Goal: Information Seeking & Learning: Check status

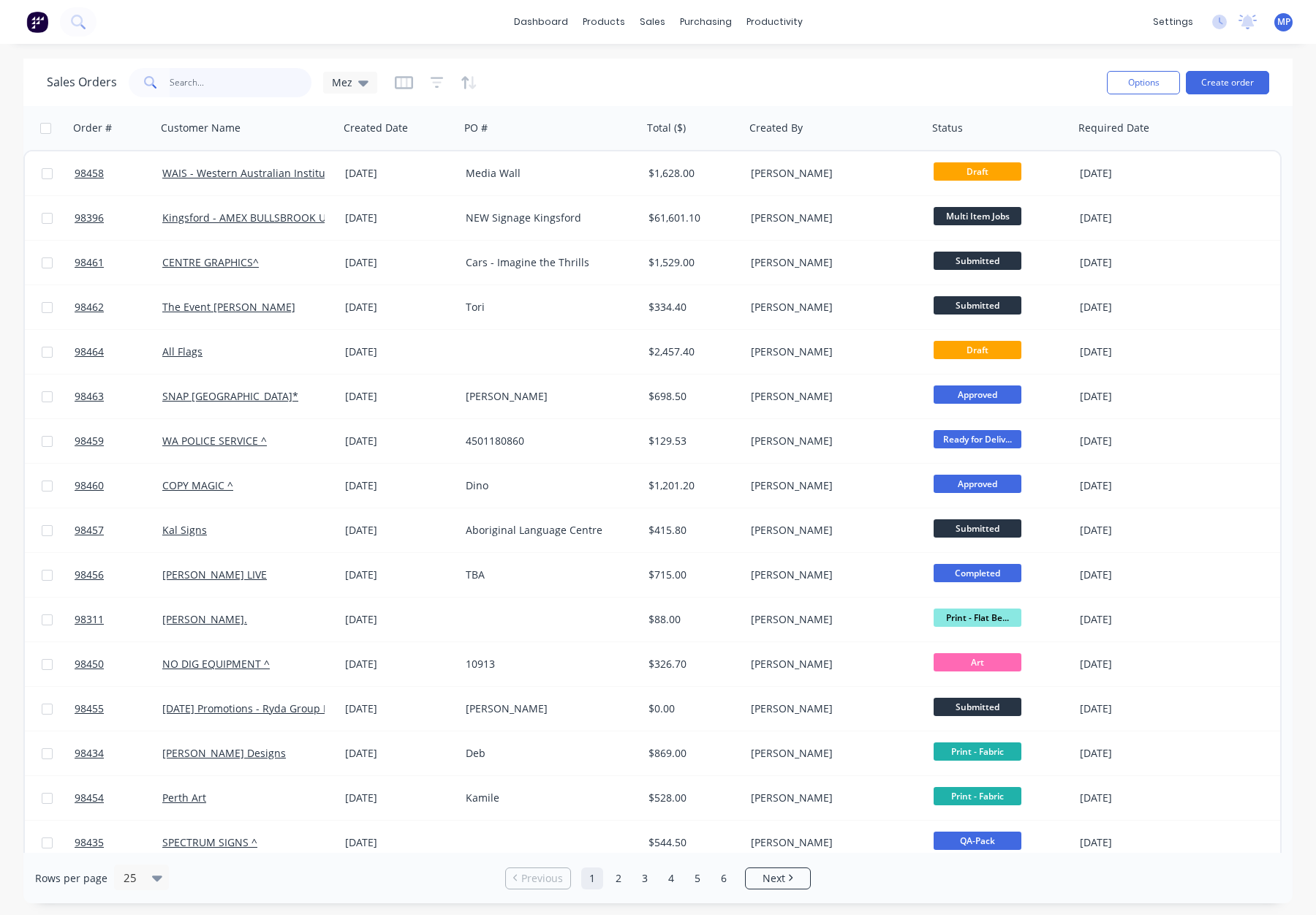
click at [226, 86] on input "text" at bounding box center [241, 83] width 142 height 29
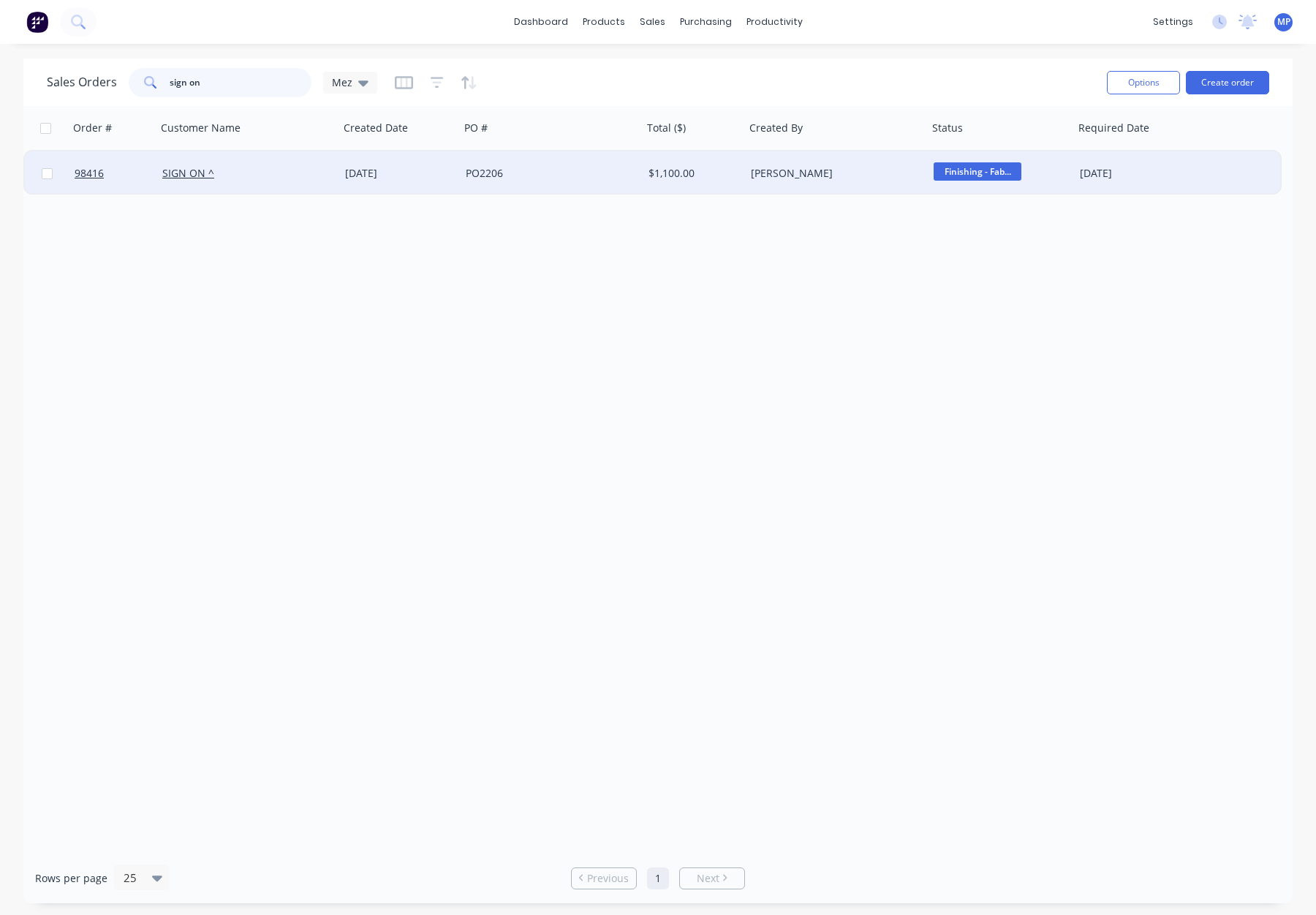
type input "sign on"
click at [300, 177] on div "SIGN ON ^" at bounding box center [243, 173] width 162 height 14
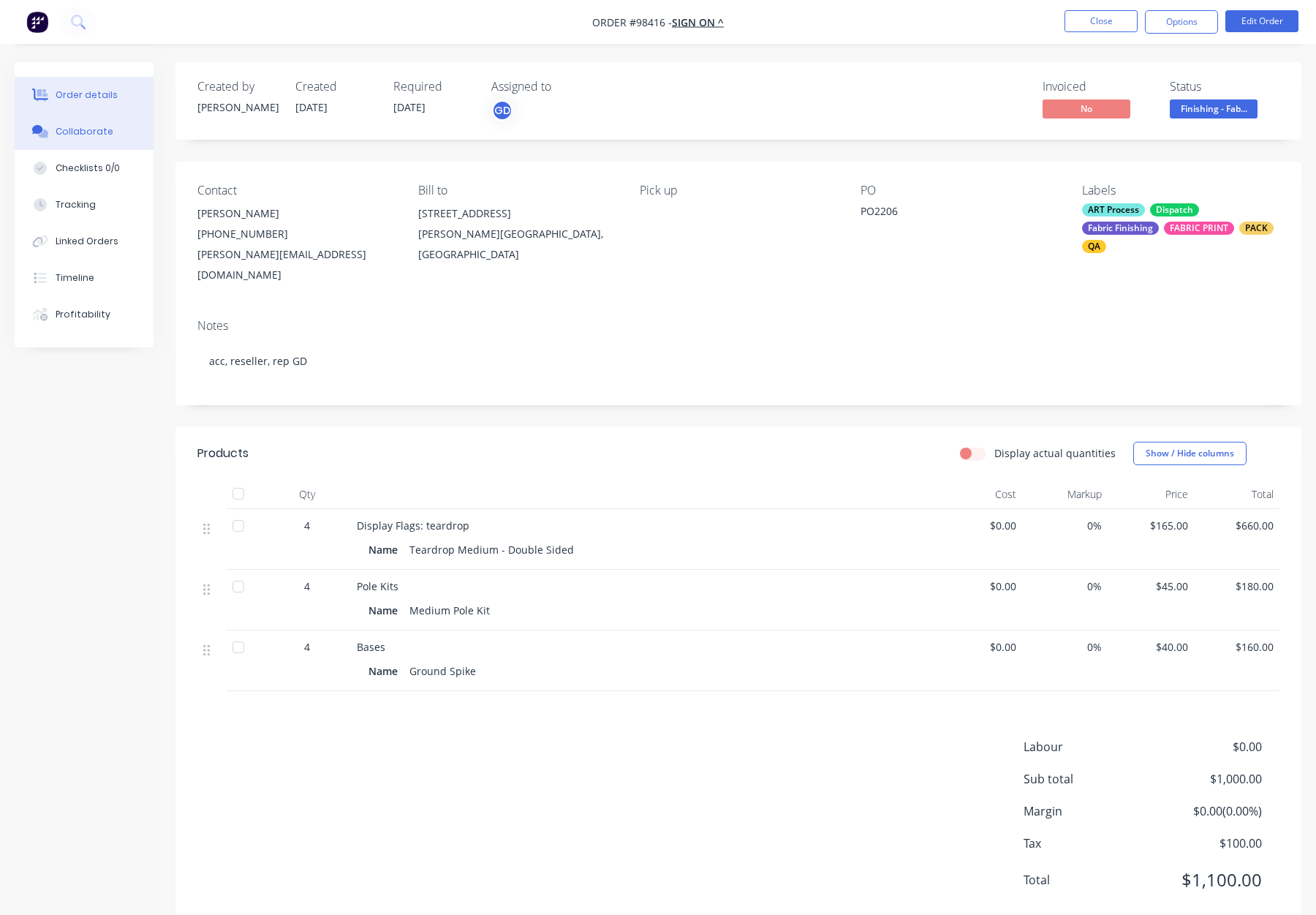
click at [69, 128] on div "Collaborate" at bounding box center [84, 131] width 58 height 14
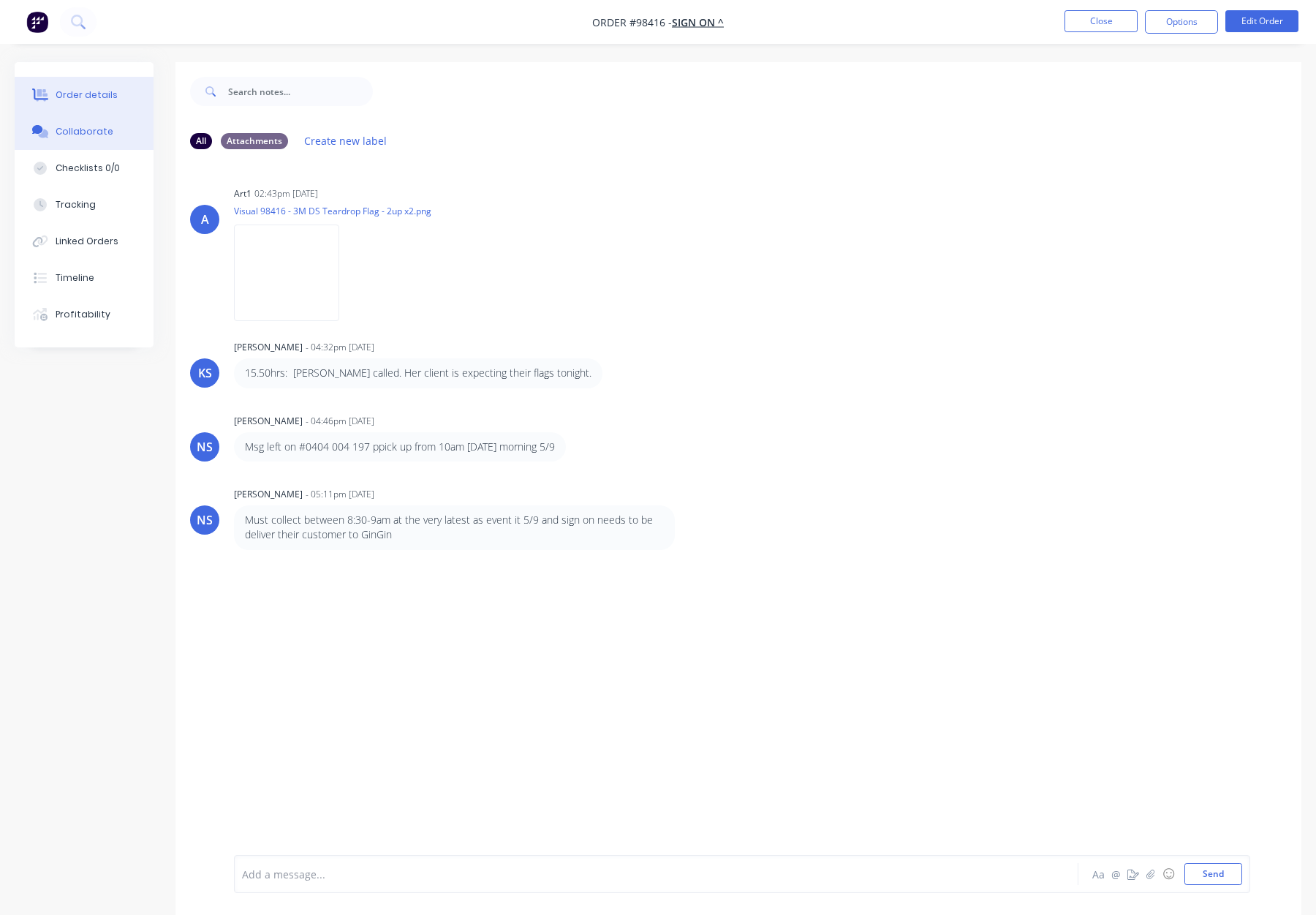
click at [68, 103] on button "Order details" at bounding box center [83, 95] width 139 height 37
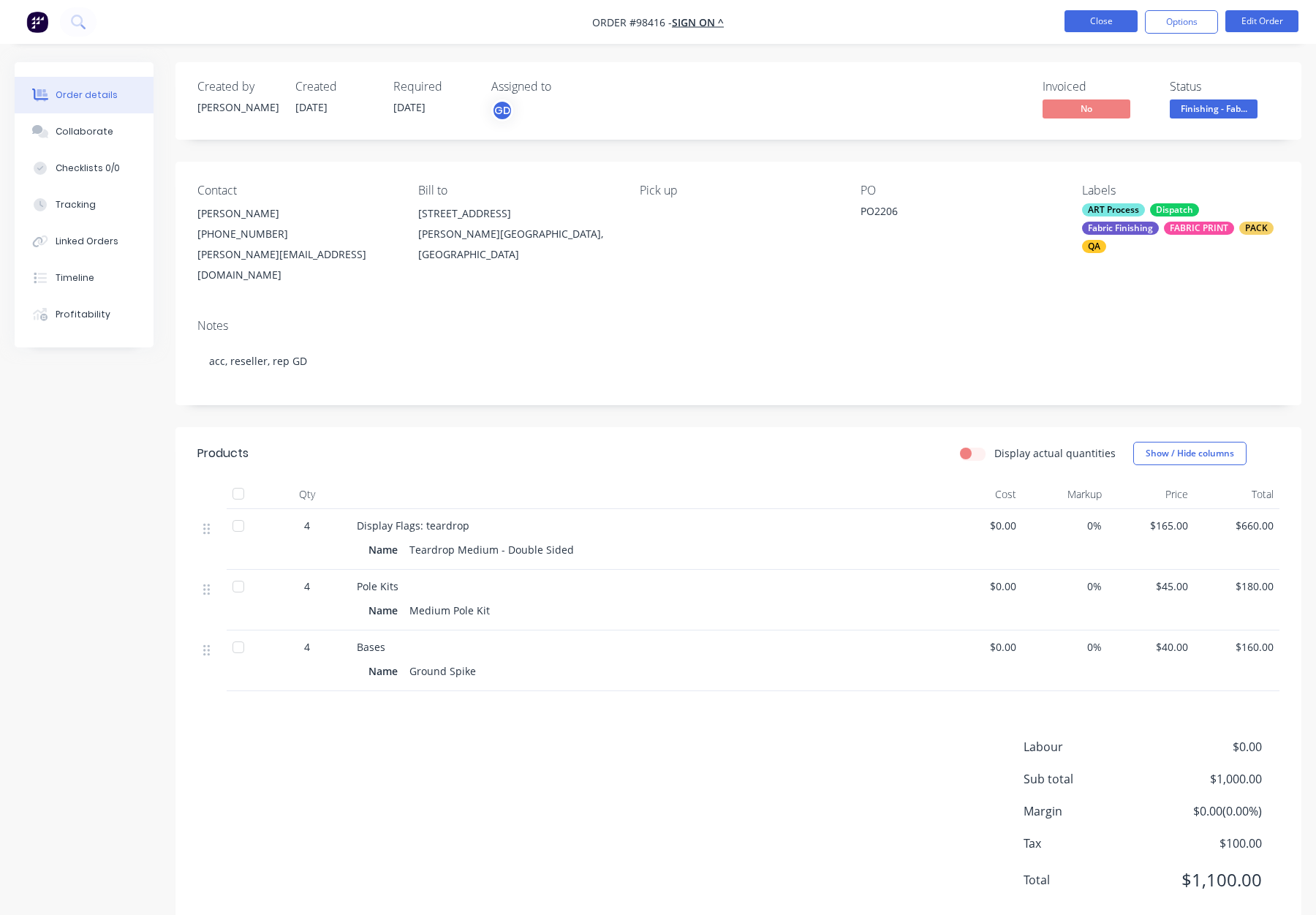
click at [1099, 24] on button "Close" at bounding box center [1101, 21] width 73 height 22
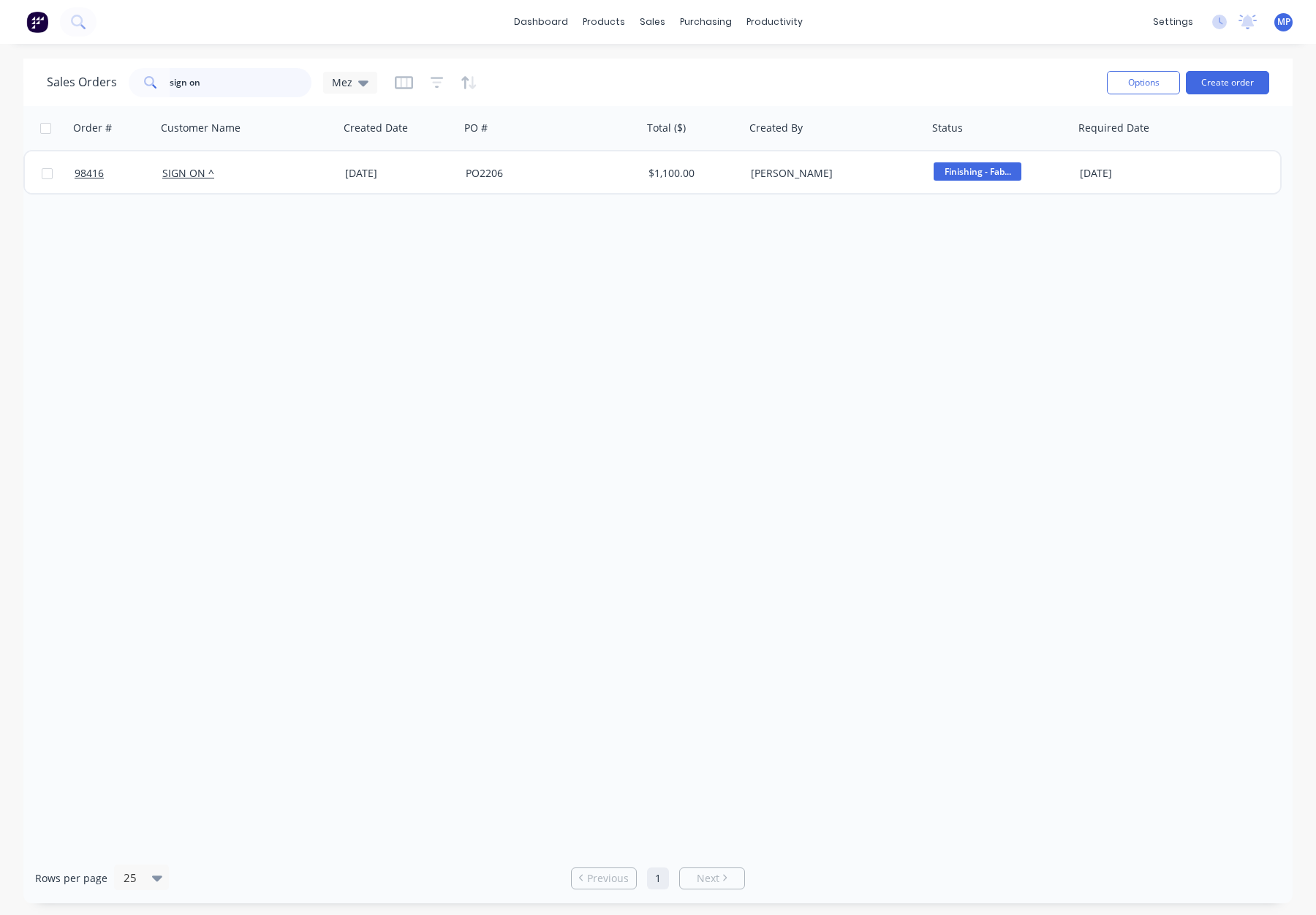
click at [201, 78] on input "sign on" at bounding box center [241, 83] width 142 height 29
drag, startPoint x: 226, startPoint y: 86, endPoint x: 129, endPoint y: 77, distance: 97.4
click at [129, 77] on div "sign on" at bounding box center [220, 83] width 183 height 29
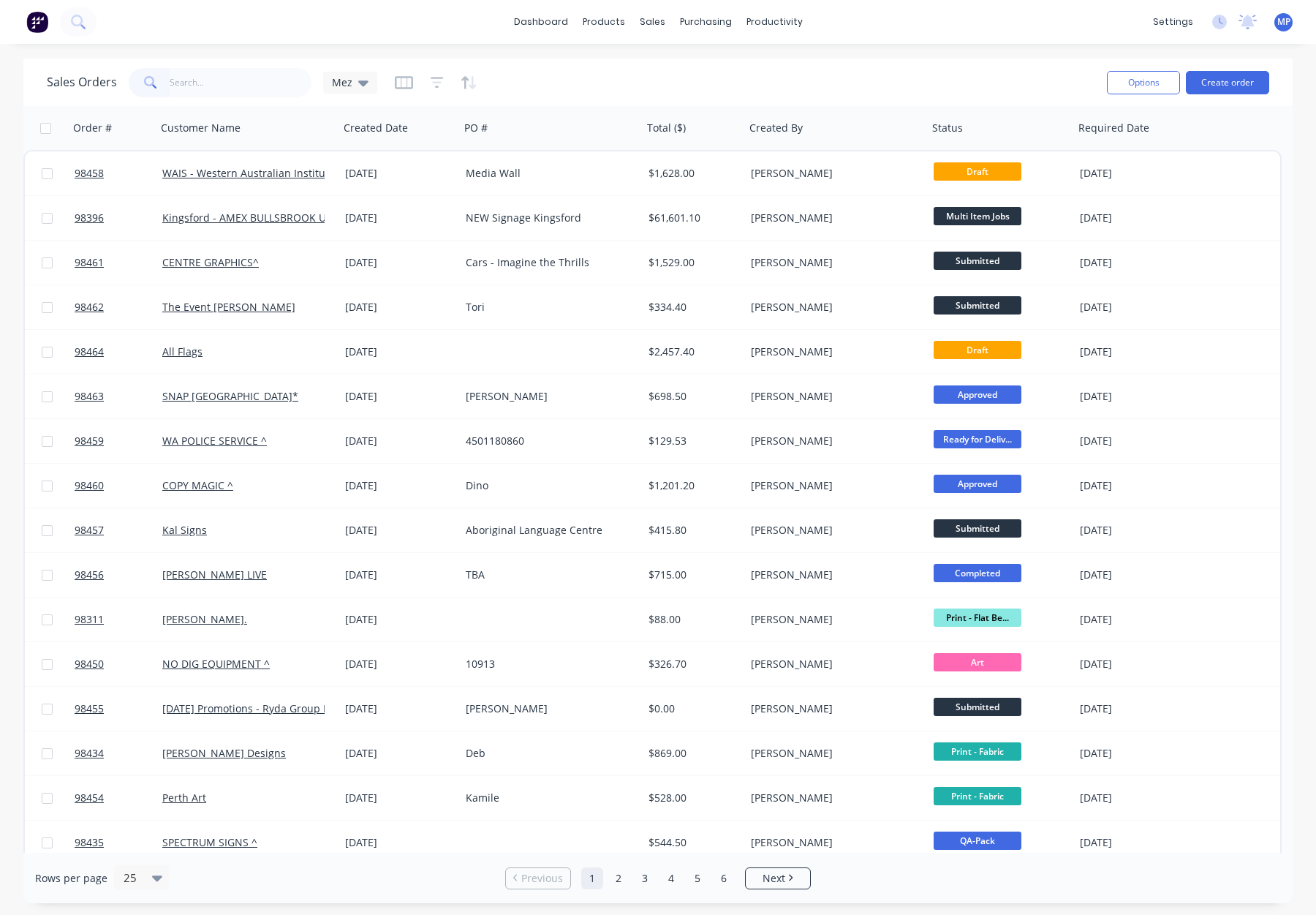
drag, startPoint x: 230, startPoint y: 99, endPoint x: 225, endPoint y: 88, distance: 12.1
click at [229, 98] on div "Sales Orders Mez" at bounding box center [571, 82] width 1048 height 36
click at [225, 87] on input "text" at bounding box center [241, 83] width 142 height 29
type input "98420"
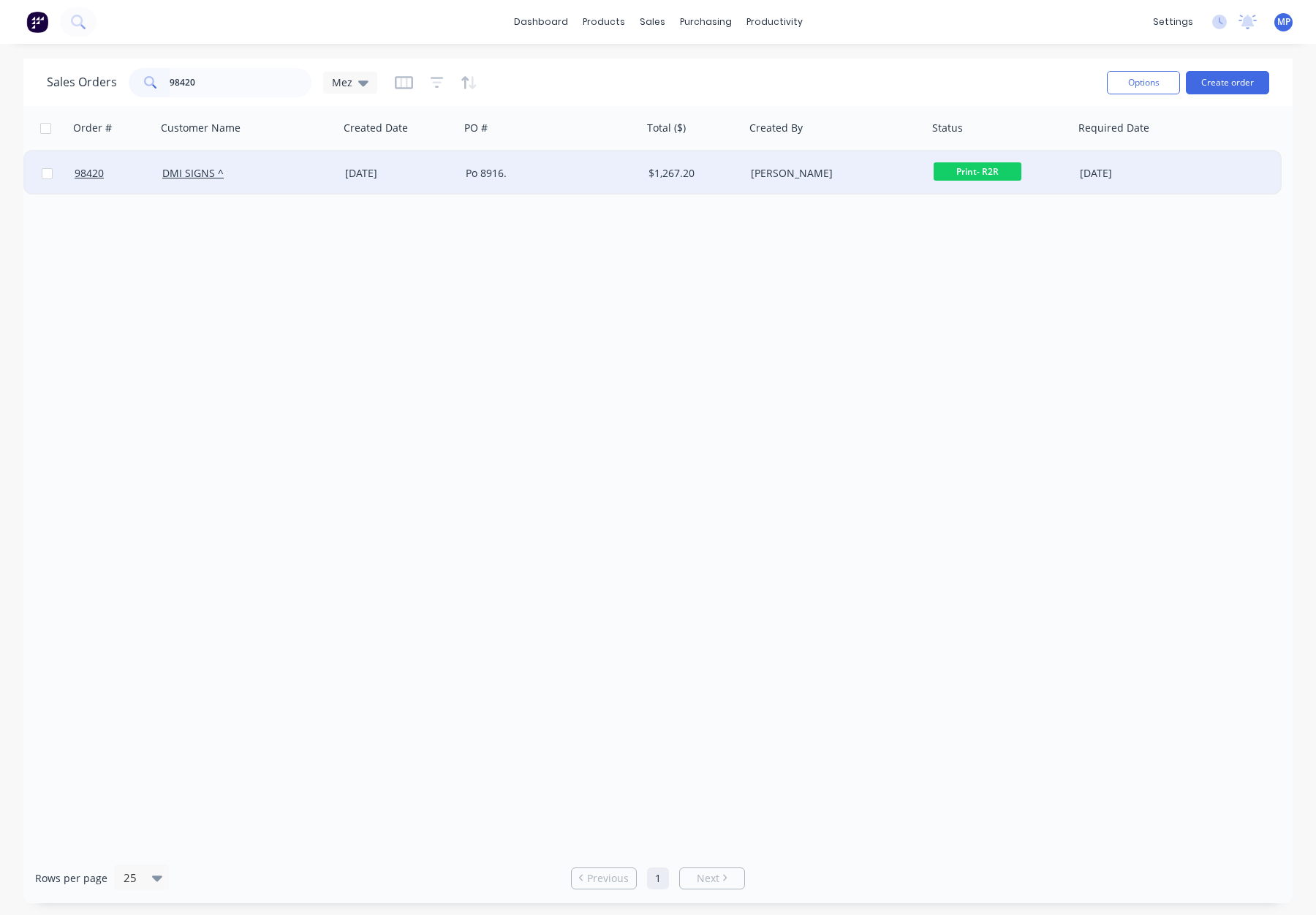
click at [590, 172] on div "Po 8916." at bounding box center [546, 173] width 162 height 14
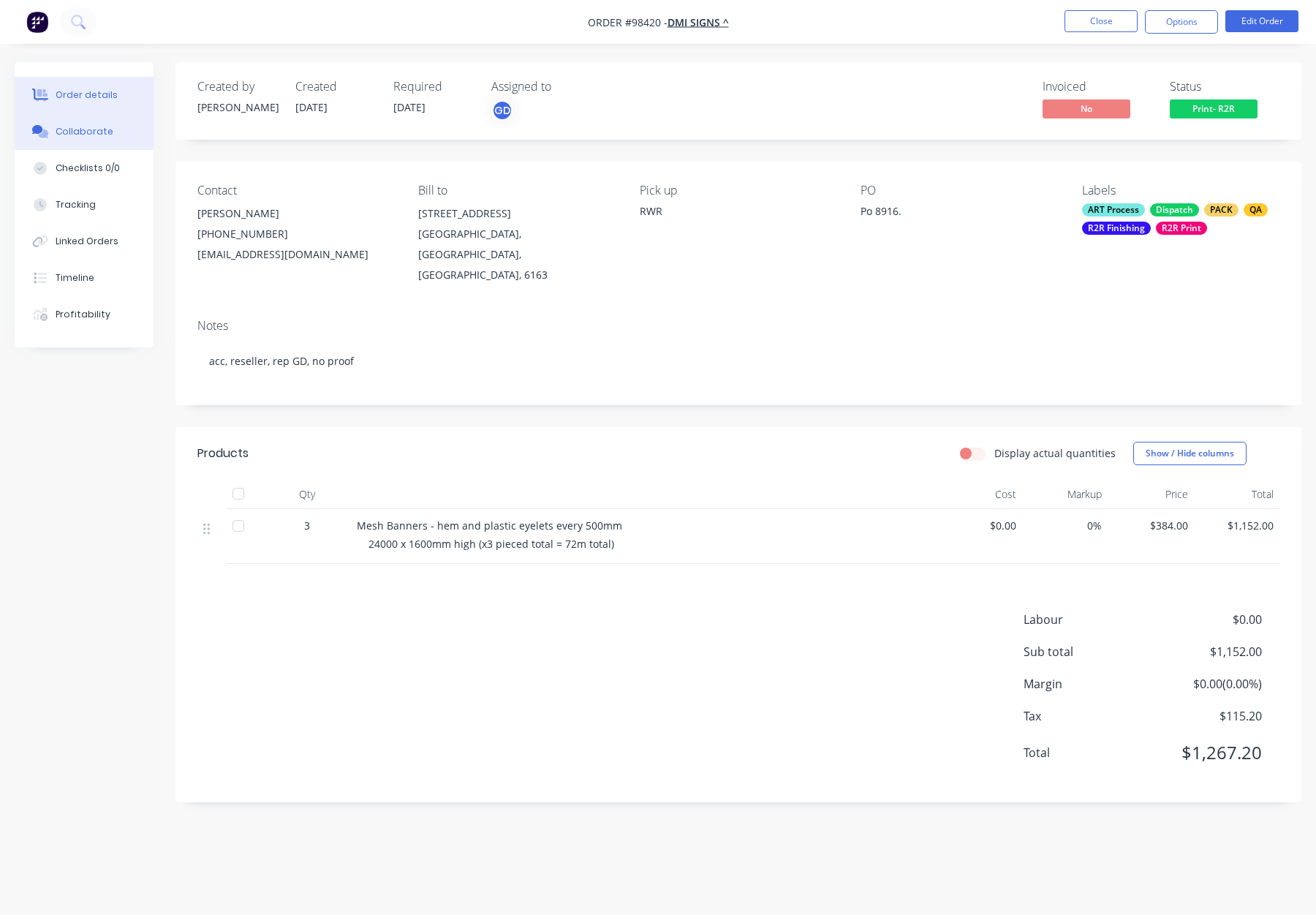
click at [104, 132] on div "Collaborate" at bounding box center [84, 131] width 58 height 14
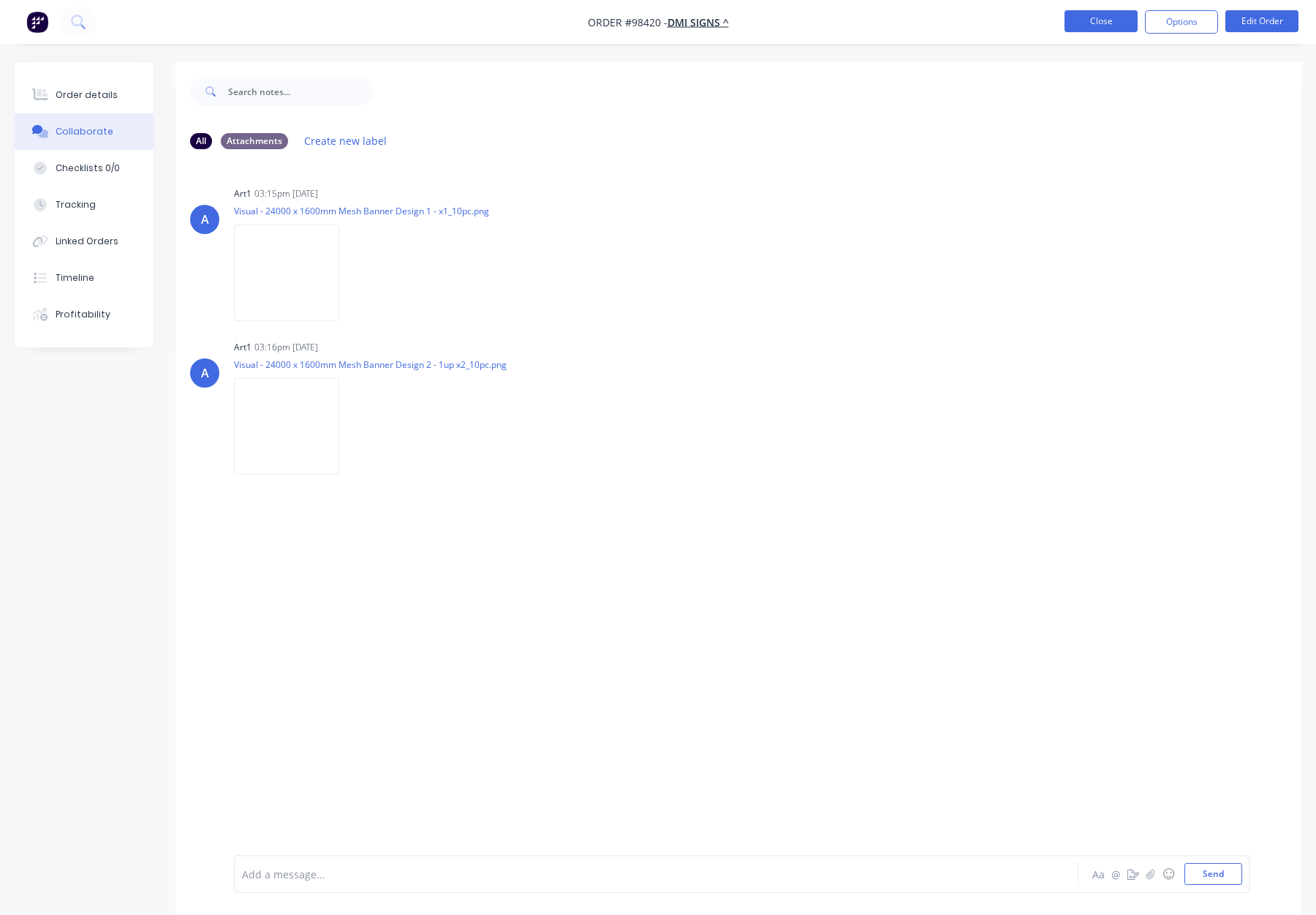
click at [1099, 23] on button "Close" at bounding box center [1101, 21] width 73 height 22
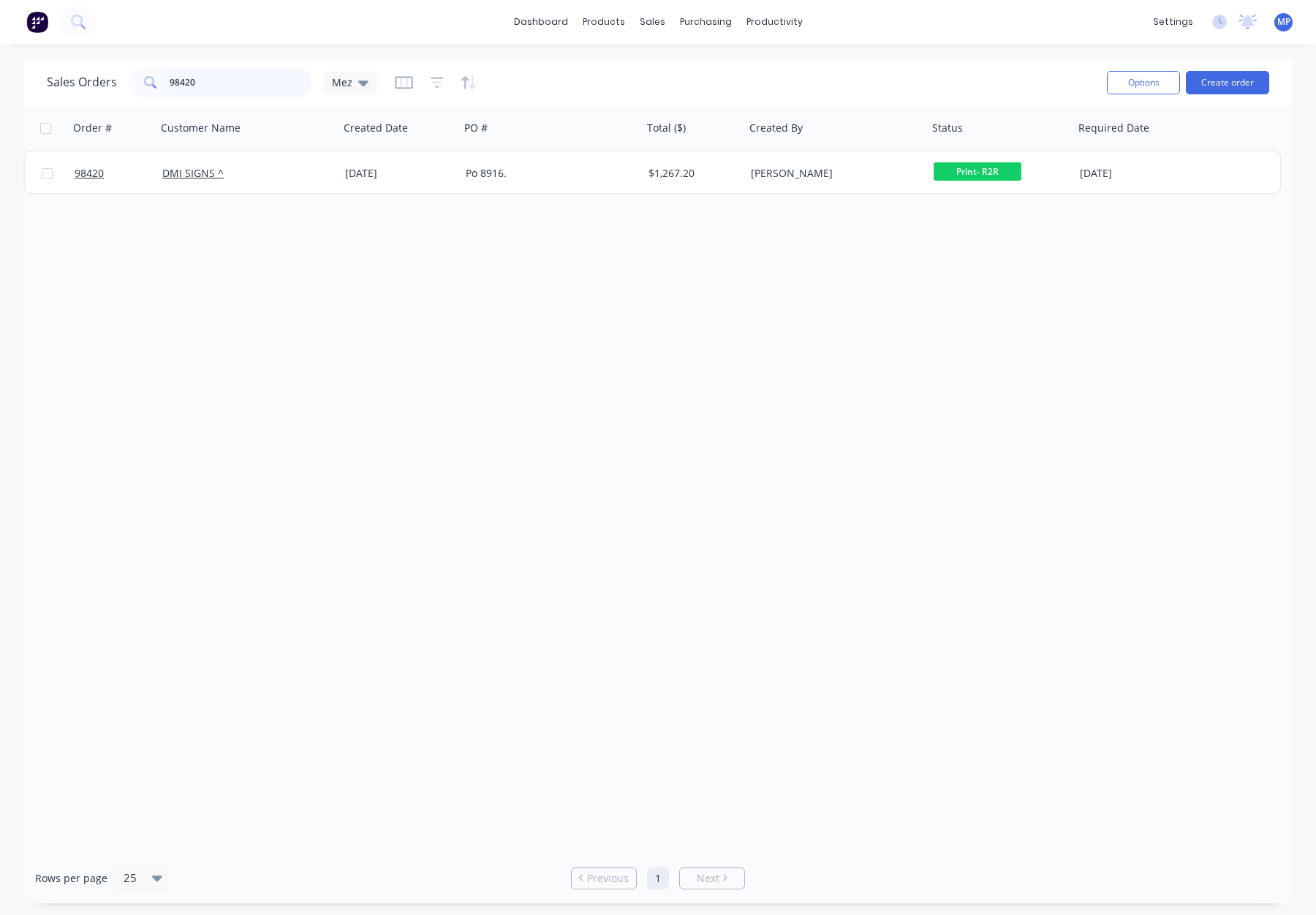
click at [231, 85] on input "98420" at bounding box center [241, 83] width 142 height 29
drag, startPoint x: 199, startPoint y: 81, endPoint x: 133, endPoint y: 78, distance: 66.1
click at [134, 78] on div "98420" at bounding box center [220, 83] width 183 height 29
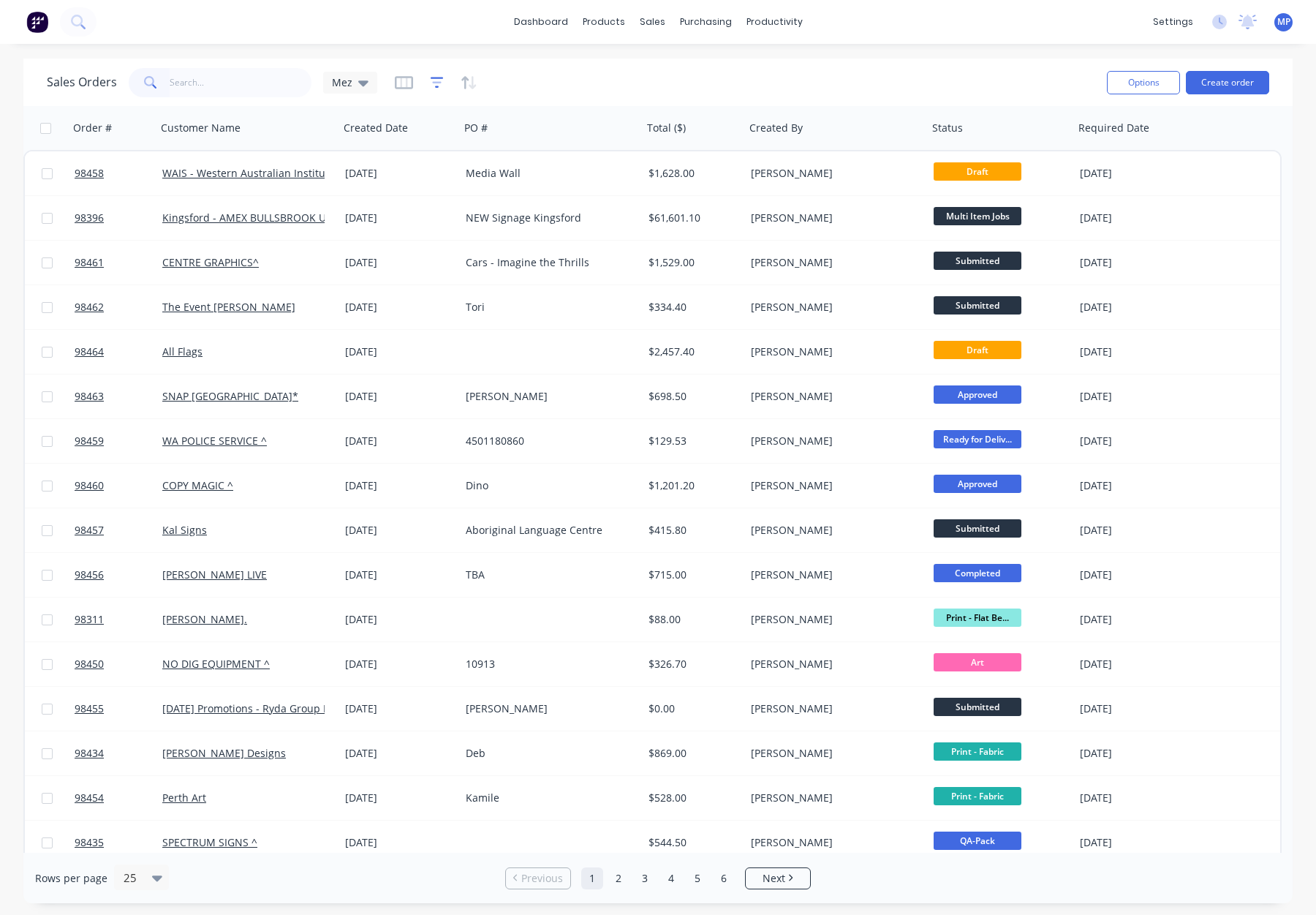
click at [438, 81] on icon "button" at bounding box center [437, 83] width 14 height 14
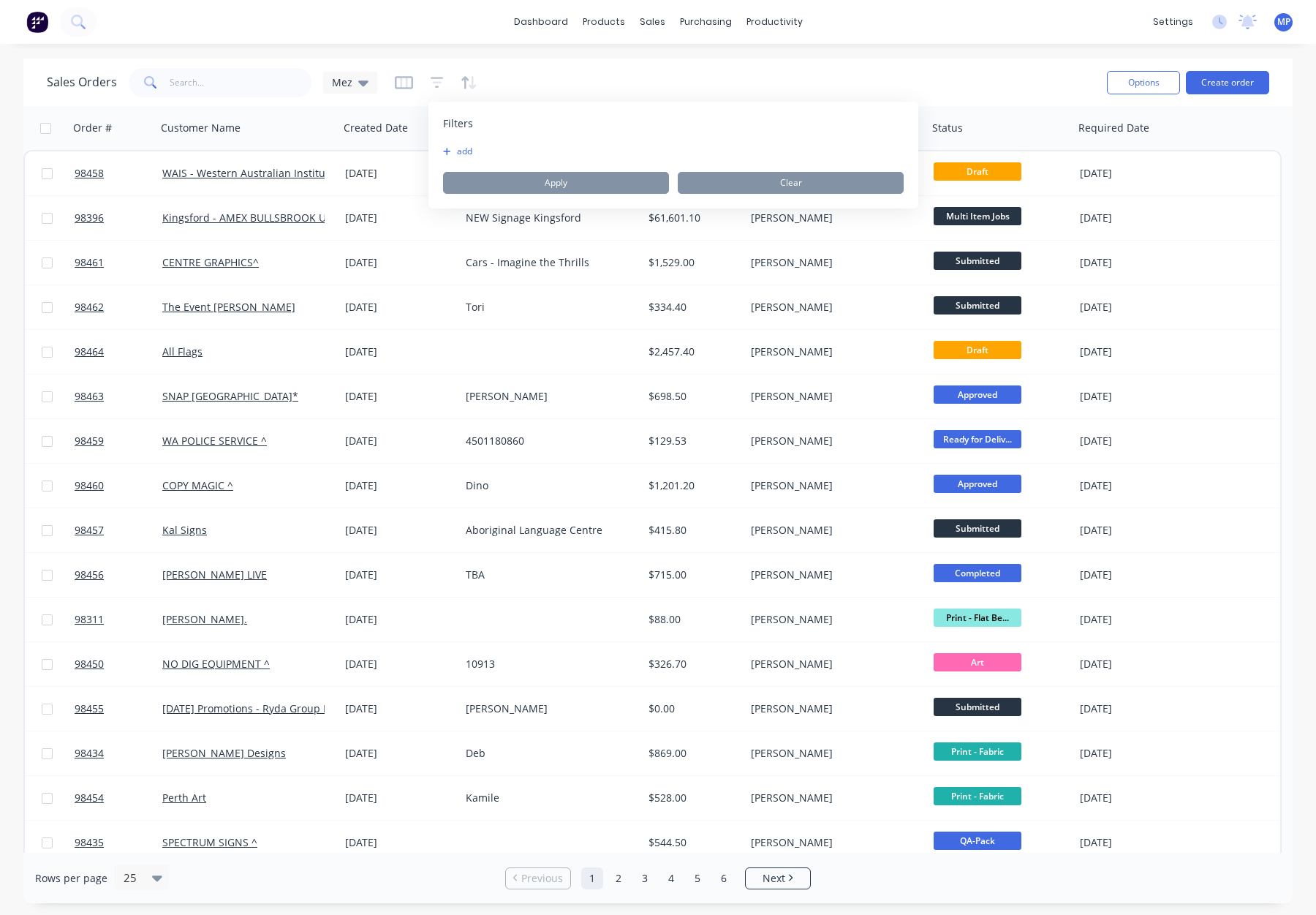
click at [468, 145] on button "add" at bounding box center [461, 151] width 37 height 12
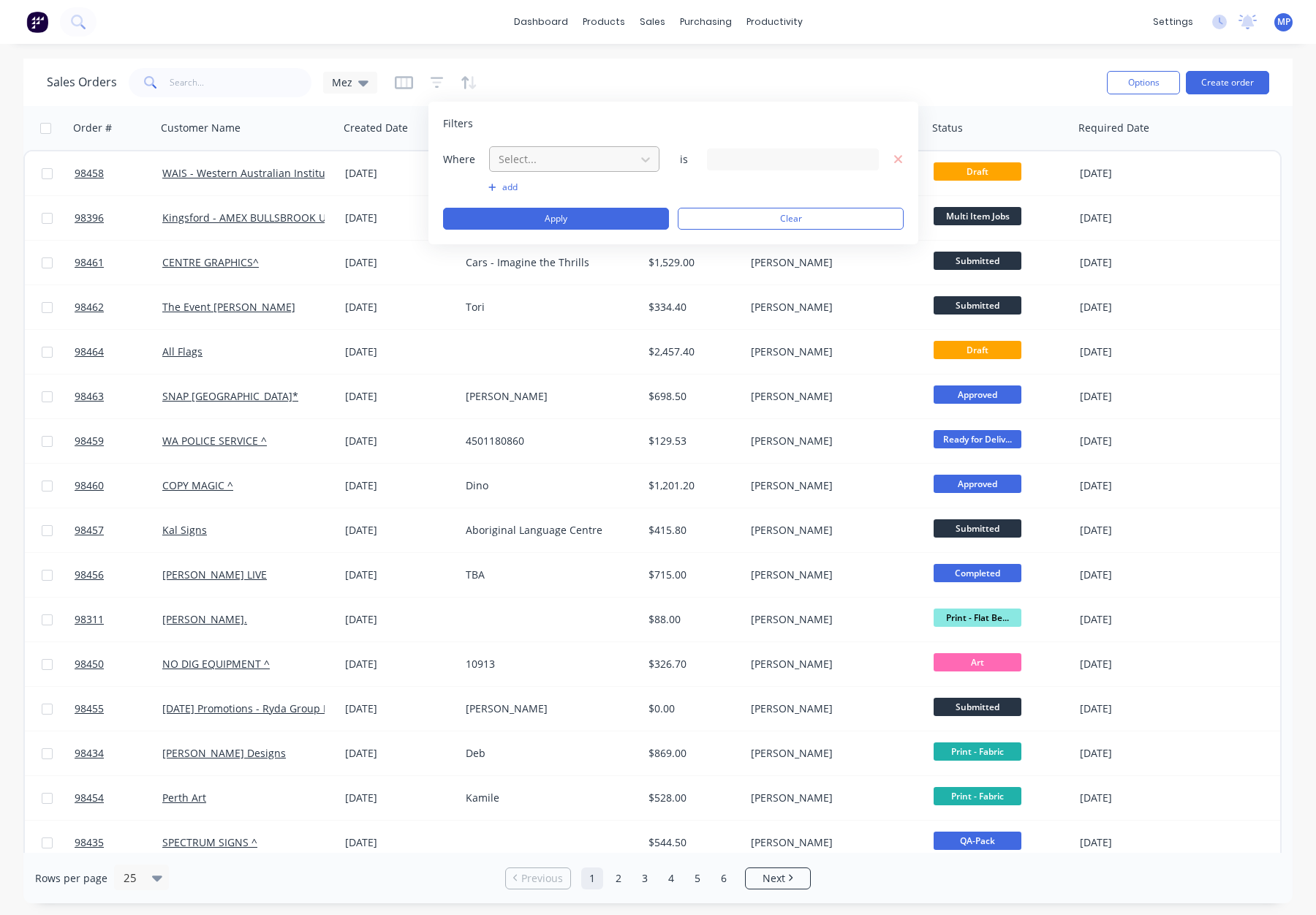
click at [573, 166] on div at bounding box center [562, 159] width 131 height 18
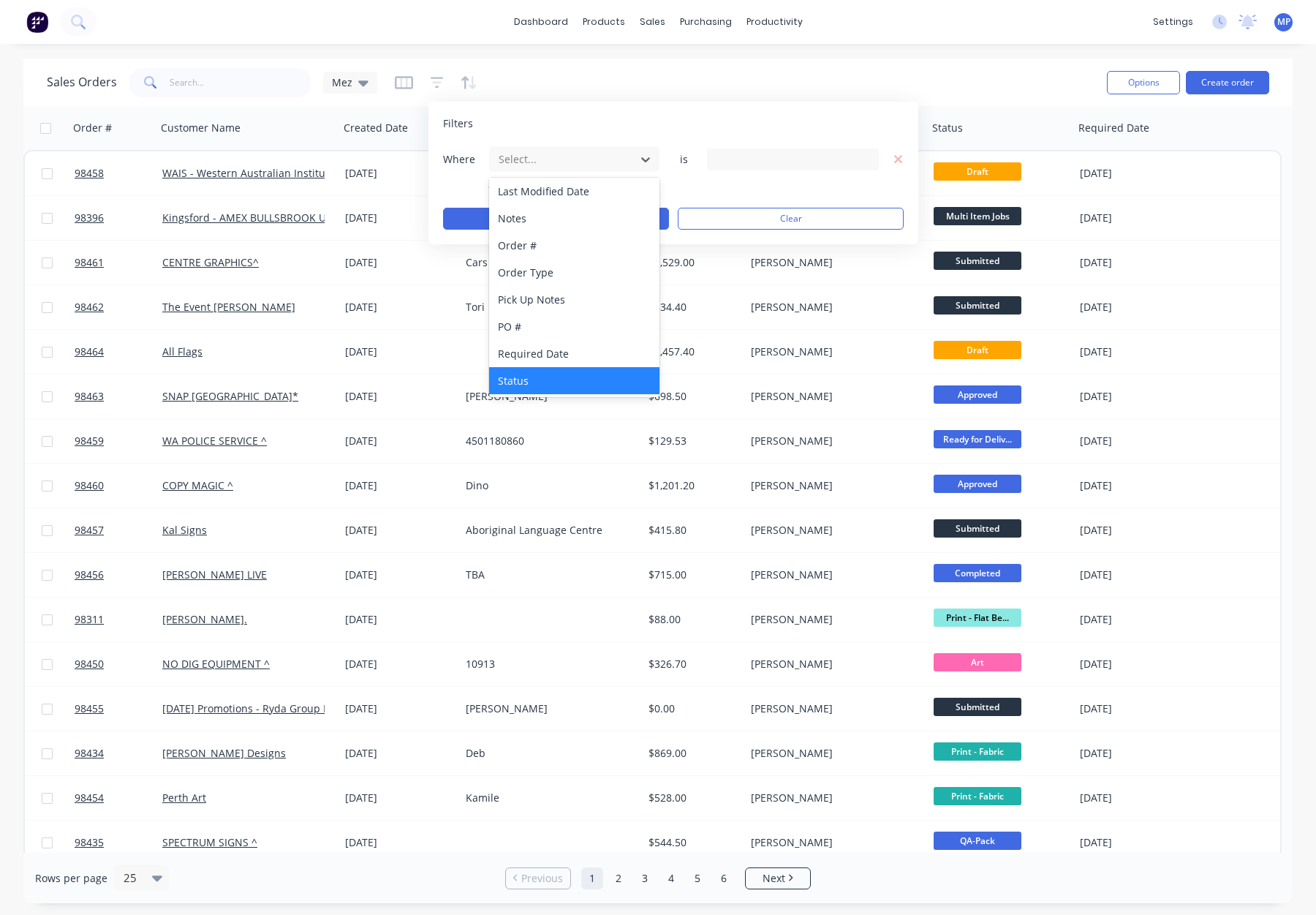
click at [591, 378] on div "Status" at bounding box center [574, 380] width 170 height 27
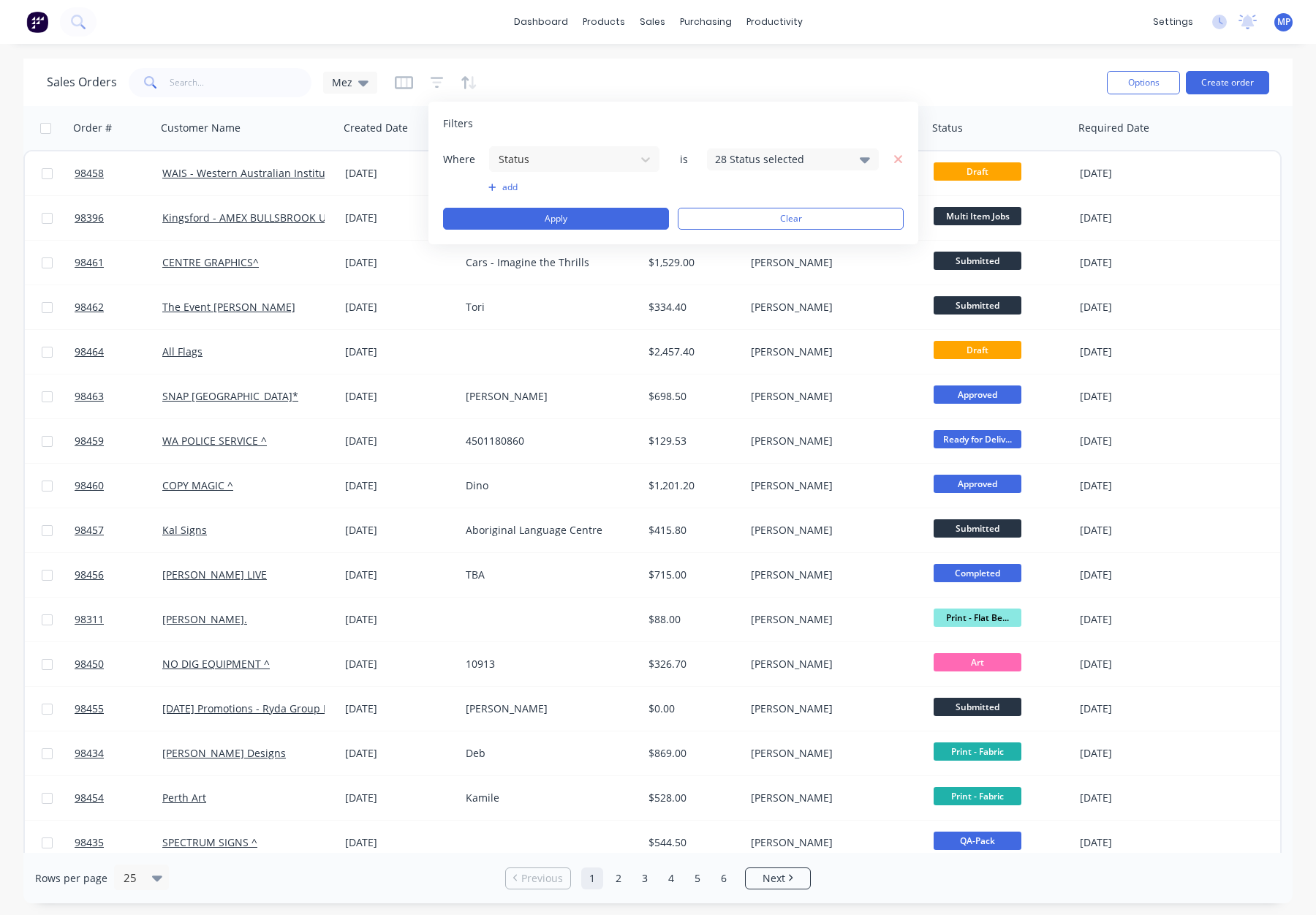
click at [751, 160] on div "28 Status selected" at bounding box center [781, 159] width 133 height 15
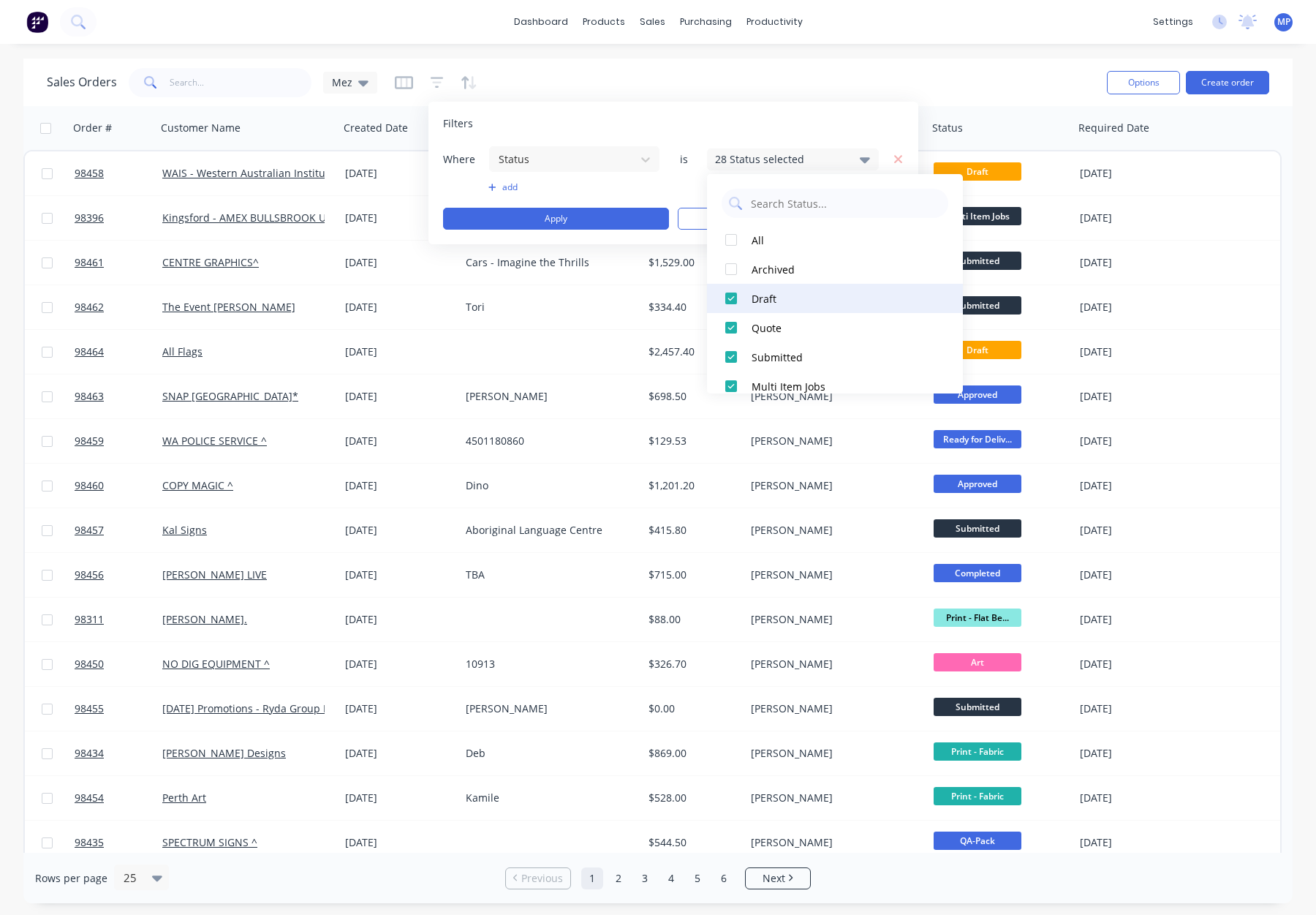
click at [778, 299] on div "Draft" at bounding box center [839, 298] width 176 height 15
drag, startPoint x: 778, startPoint y: 299, endPoint x: 793, endPoint y: 327, distance: 31.8
click at [778, 299] on div "Draft" at bounding box center [839, 298] width 176 height 15
click at [793, 330] on div "Quote" at bounding box center [839, 327] width 176 height 15
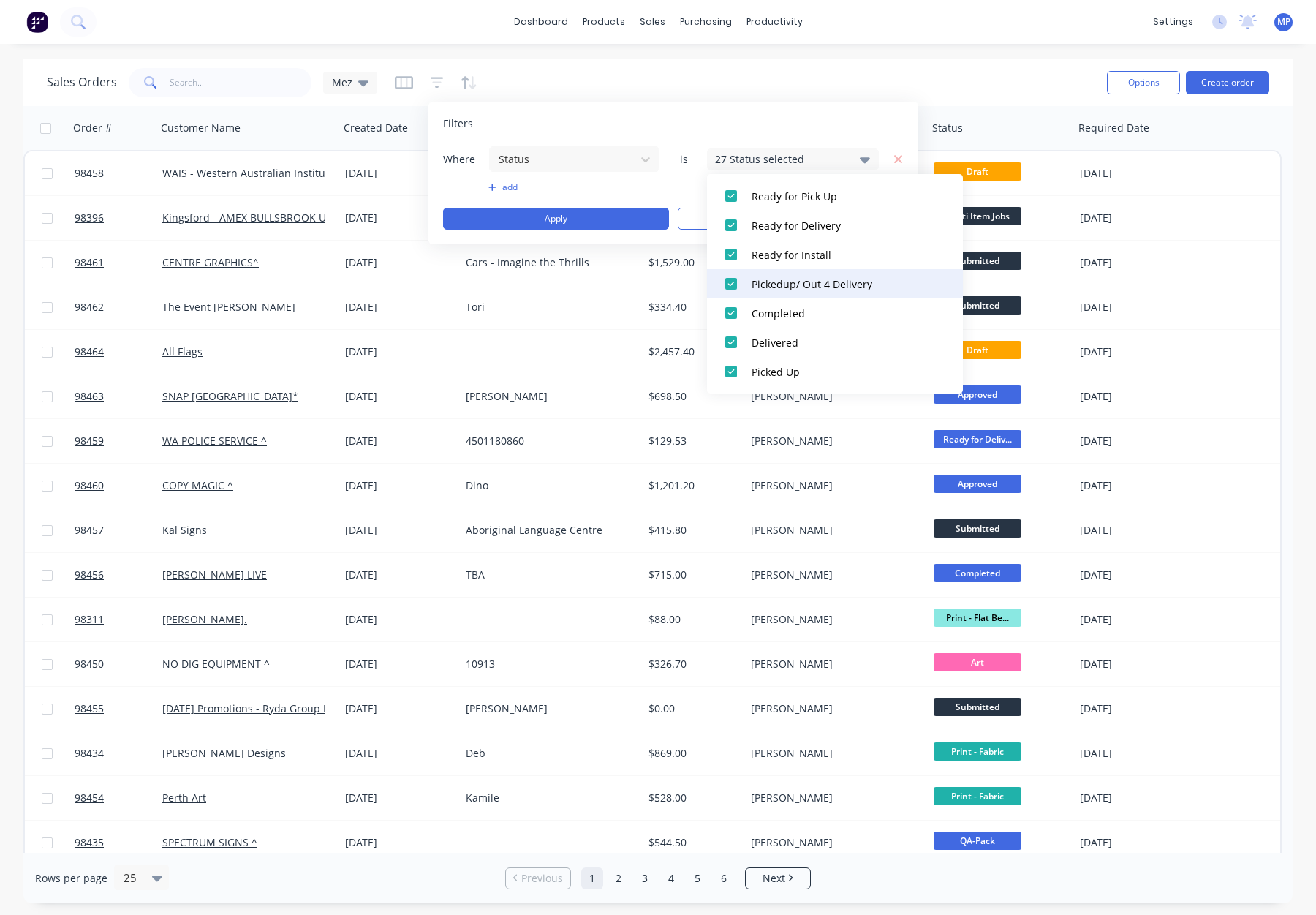
click at [819, 290] on div "Pickedup/ Out 4 Delivery" at bounding box center [839, 284] width 176 height 15
drag, startPoint x: 822, startPoint y: 323, endPoint x: 828, endPoint y: 345, distance: 22.8
click at [822, 325] on button "Completed" at bounding box center [835, 313] width 256 height 29
click at [828, 345] on div "Delivered" at bounding box center [839, 342] width 176 height 15
click at [833, 368] on div "Picked Up" at bounding box center [839, 371] width 176 height 15
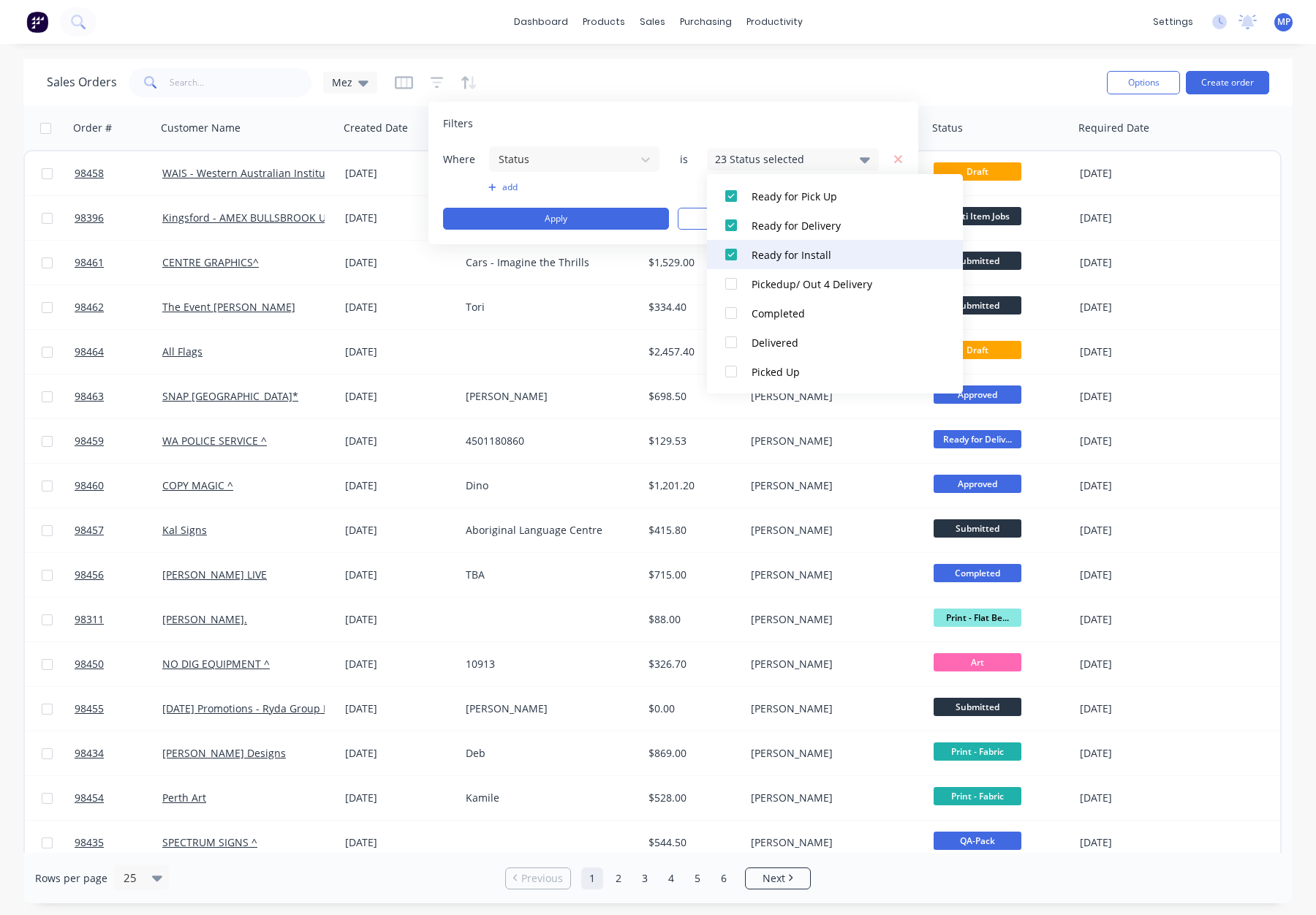
drag, startPoint x: 839, startPoint y: 268, endPoint x: 842, endPoint y: 247, distance: 21.2
click at [839, 268] on button "Ready for Install" at bounding box center [835, 254] width 256 height 29
drag, startPoint x: 832, startPoint y: 219, endPoint x: 828, endPoint y: 199, distance: 20.4
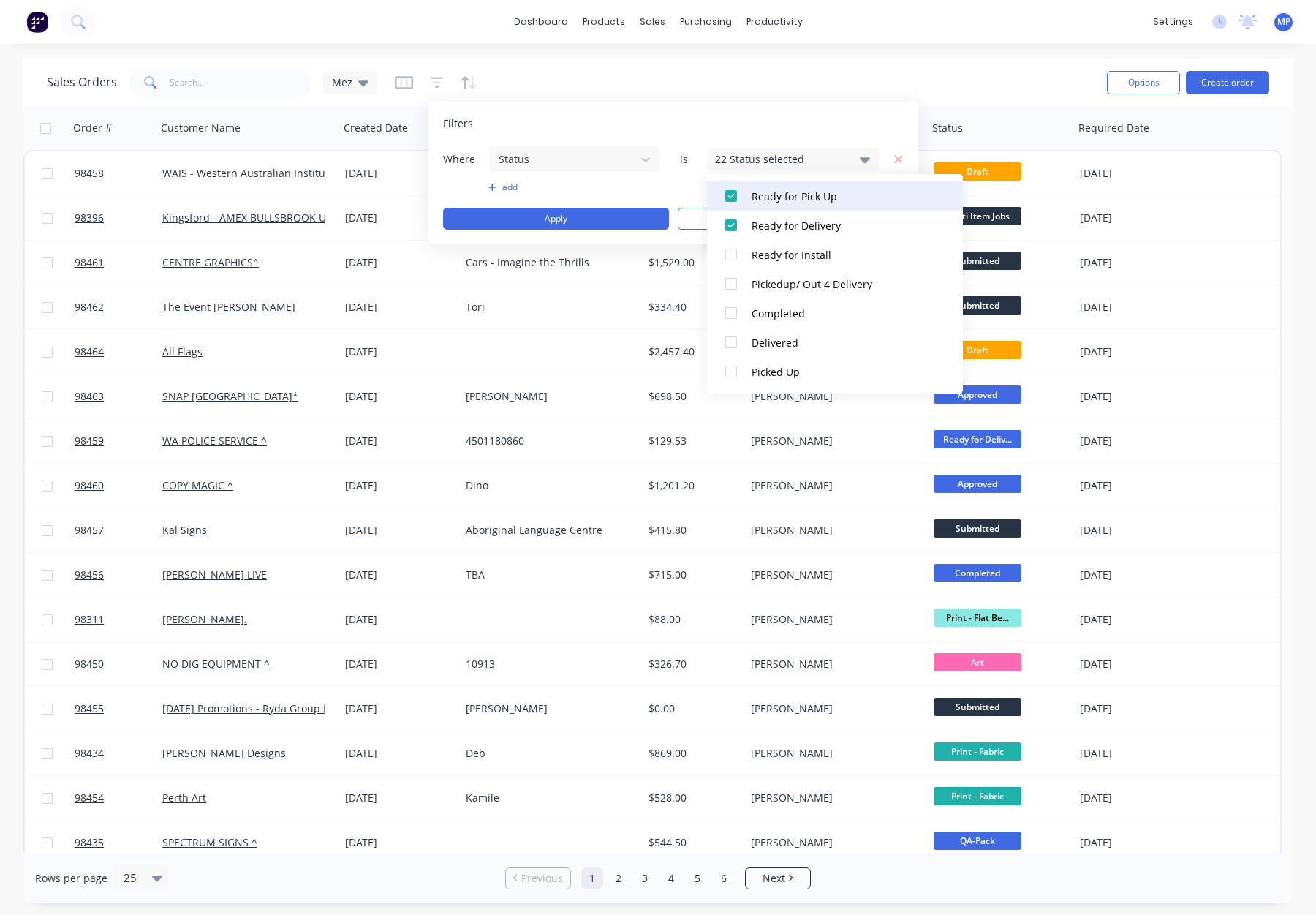
click at [832, 218] on div "Ready for Delivery" at bounding box center [839, 225] width 176 height 15
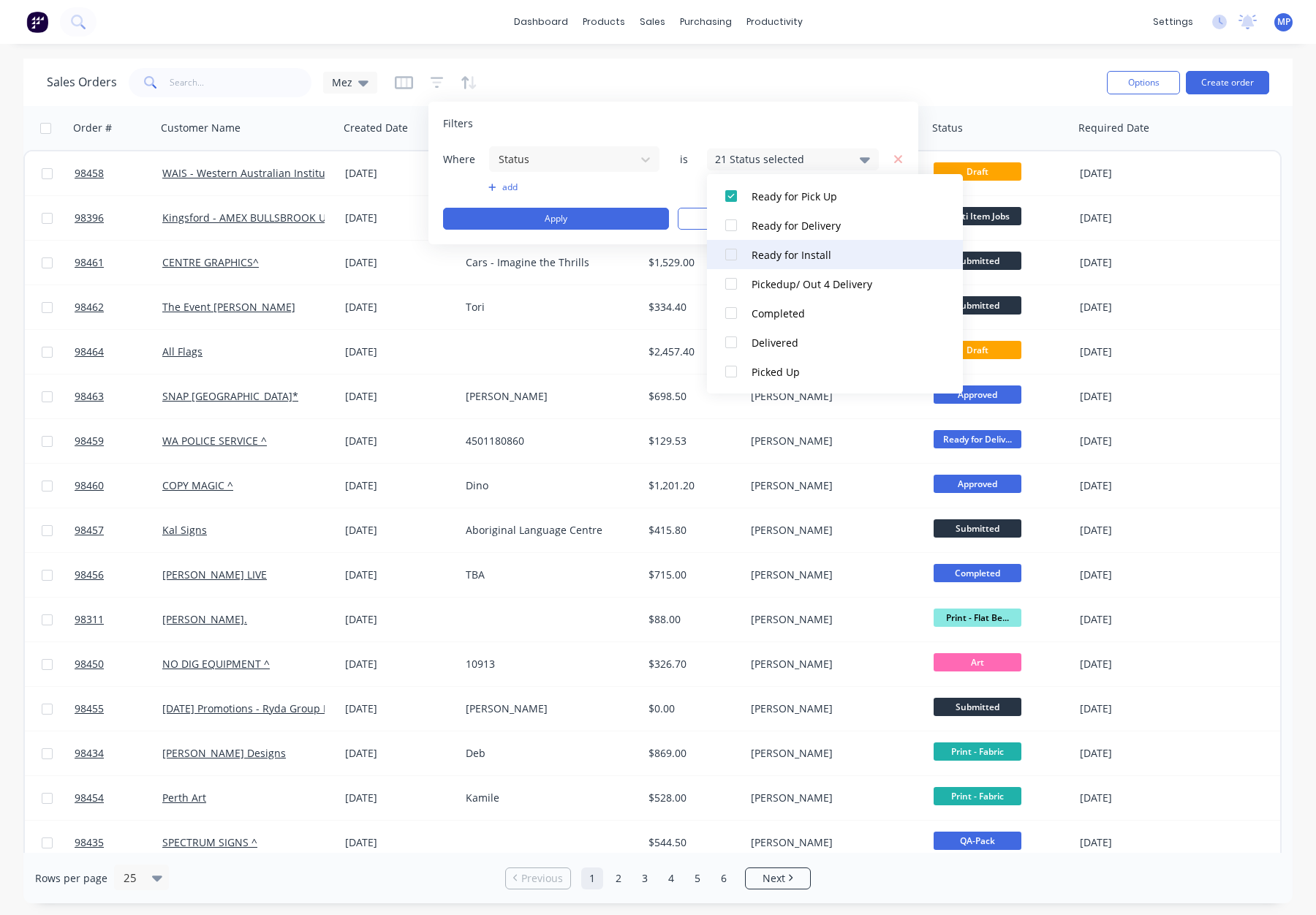
drag, startPoint x: 828, startPoint y: 198, endPoint x: 830, endPoint y: 257, distance: 59.0
click at [828, 199] on div "Ready for Pick Up" at bounding box center [839, 195] width 176 height 15
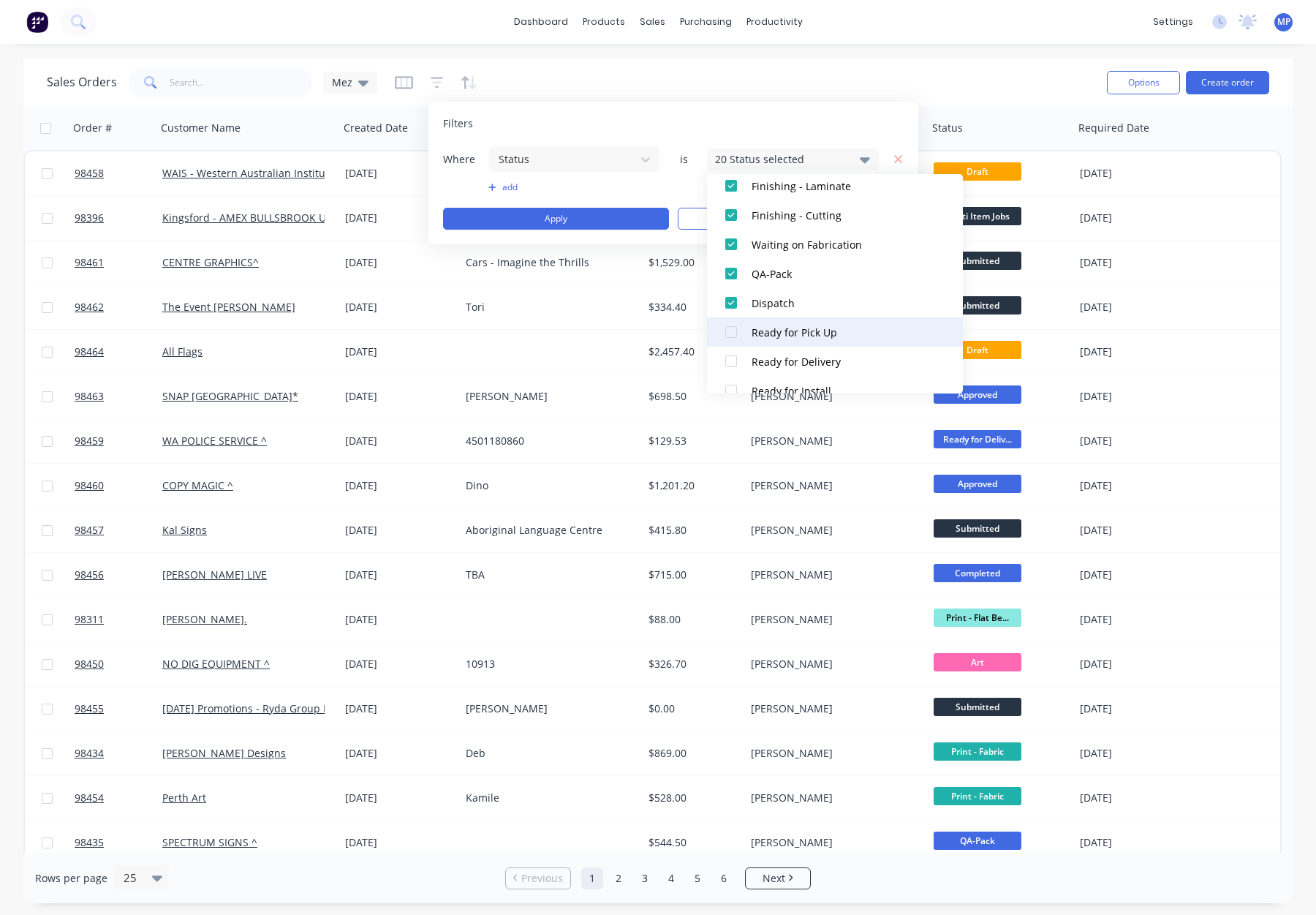
scroll to position [580, 0]
drag, startPoint x: 817, startPoint y: 299, endPoint x: 805, endPoint y: 272, distance: 29.5
click at [816, 298] on div "Dispatch" at bounding box center [839, 303] width 176 height 15
drag, startPoint x: 805, startPoint y: 269, endPoint x: 832, endPoint y: 264, distance: 27.5
click at [805, 269] on div "QA-Pack" at bounding box center [839, 274] width 176 height 15
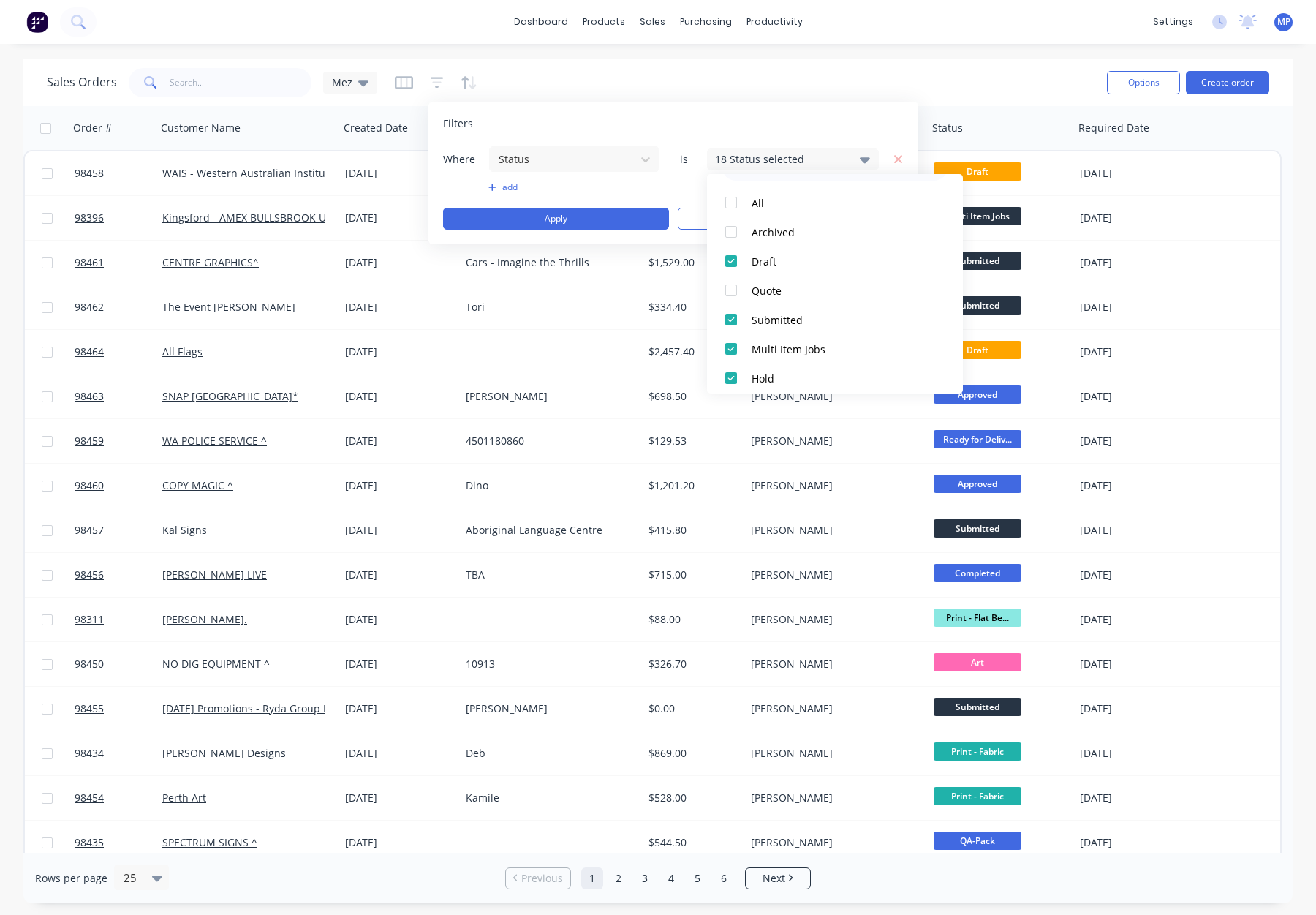
scroll to position [0, 0]
click at [646, 182] on button "add" at bounding box center [574, 187] width 172 height 12
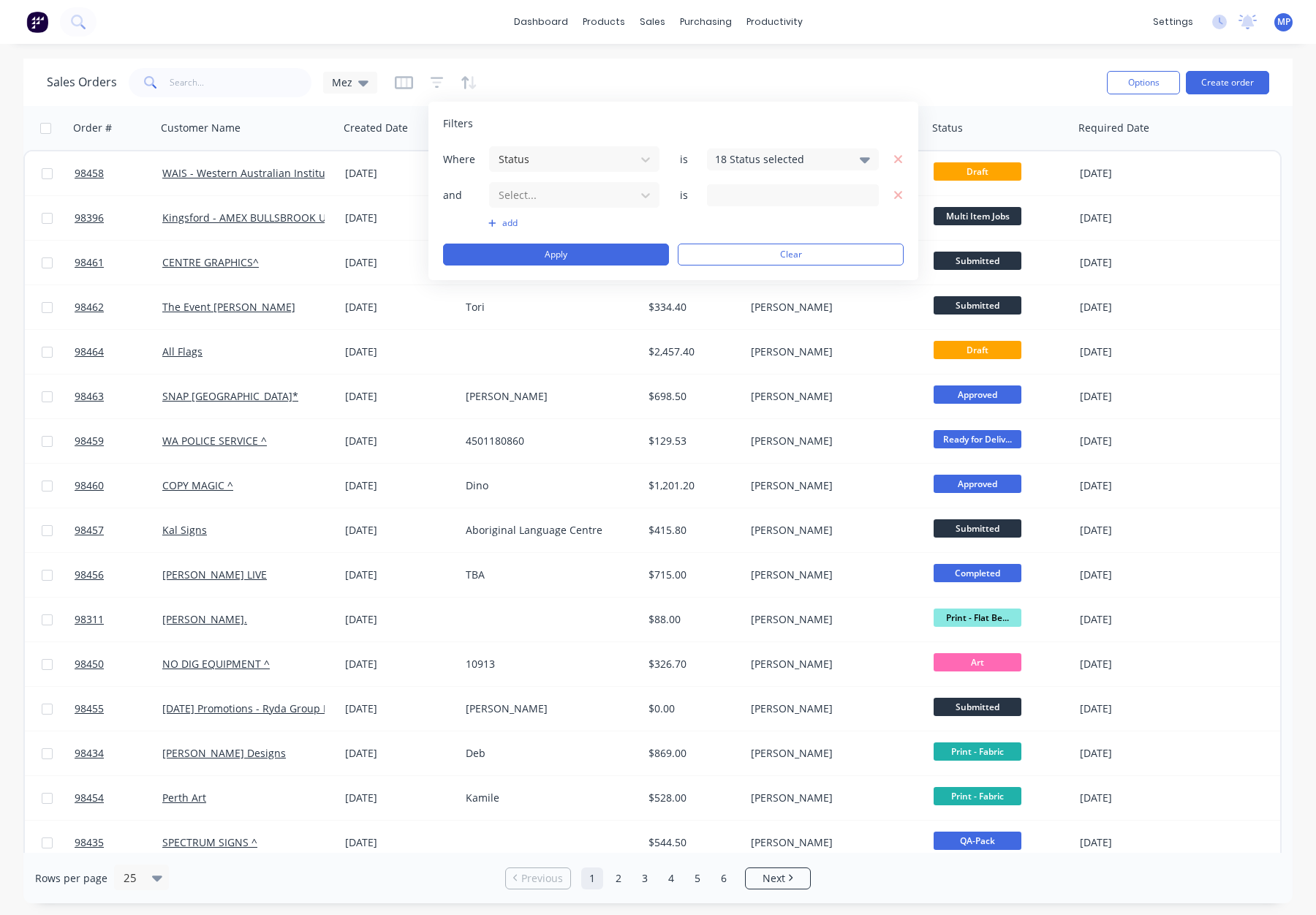
drag, startPoint x: 900, startPoint y: 190, endPoint x: 836, endPoint y: 176, distance: 65.5
click at [899, 190] on icon "button" at bounding box center [898, 195] width 10 height 14
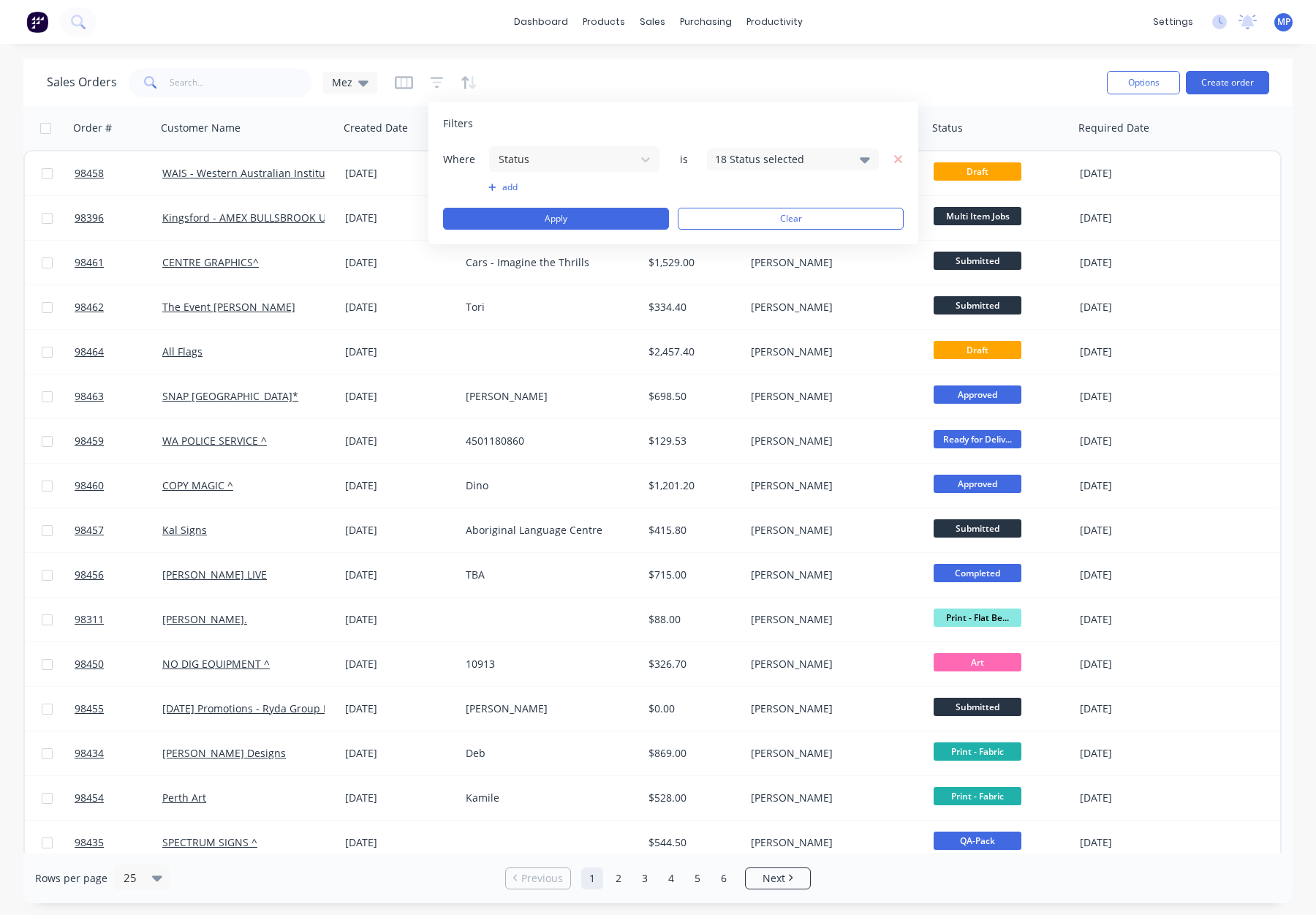
click at [776, 147] on div "Where Status is 18 Status selected" at bounding box center [673, 159] width 461 height 27
click at [777, 155] on div "18 Status selected" at bounding box center [781, 159] width 133 height 15
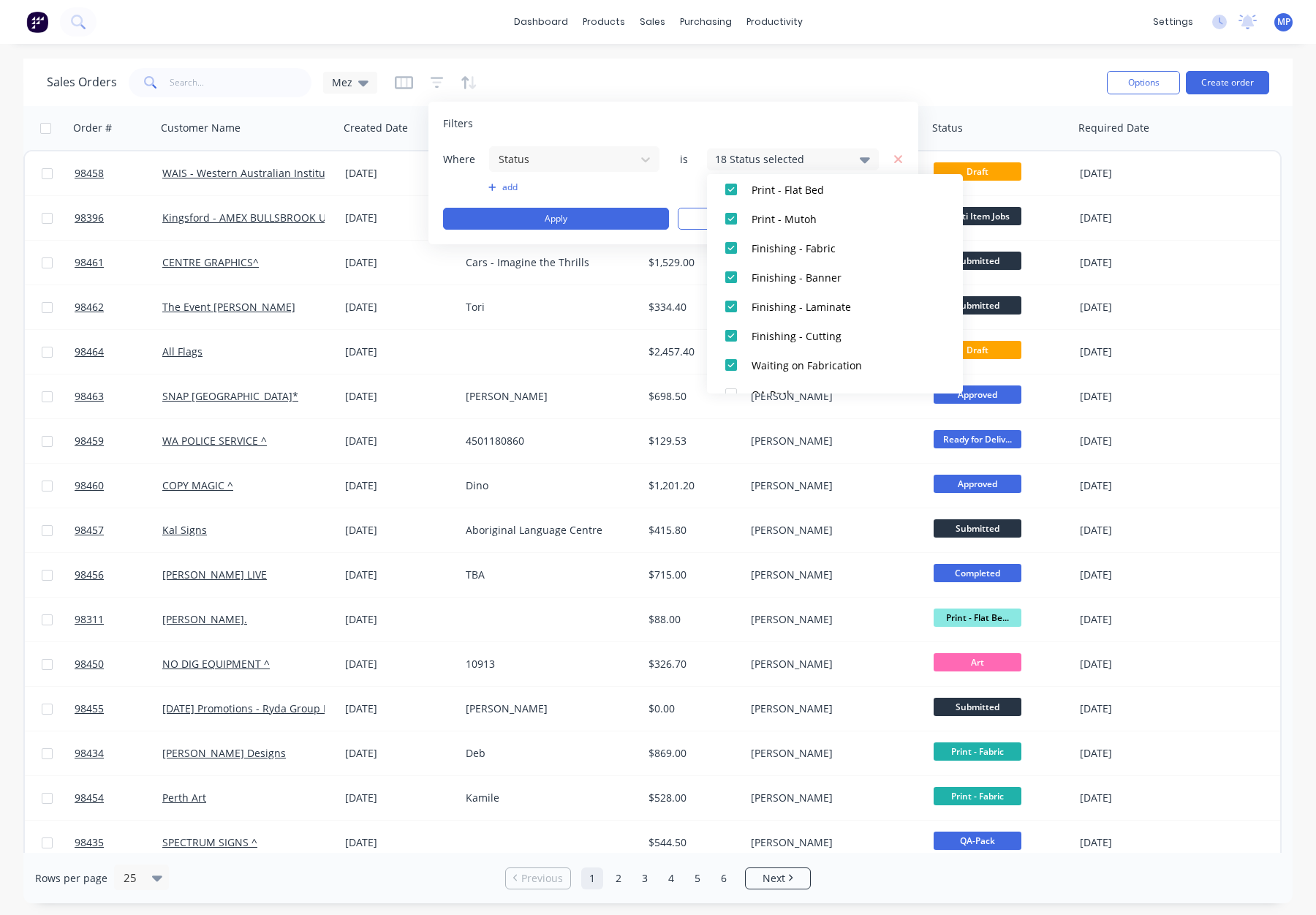
scroll to position [455, 0]
click at [851, 363] on div "Waiting on Fabrication" at bounding box center [839, 369] width 176 height 15
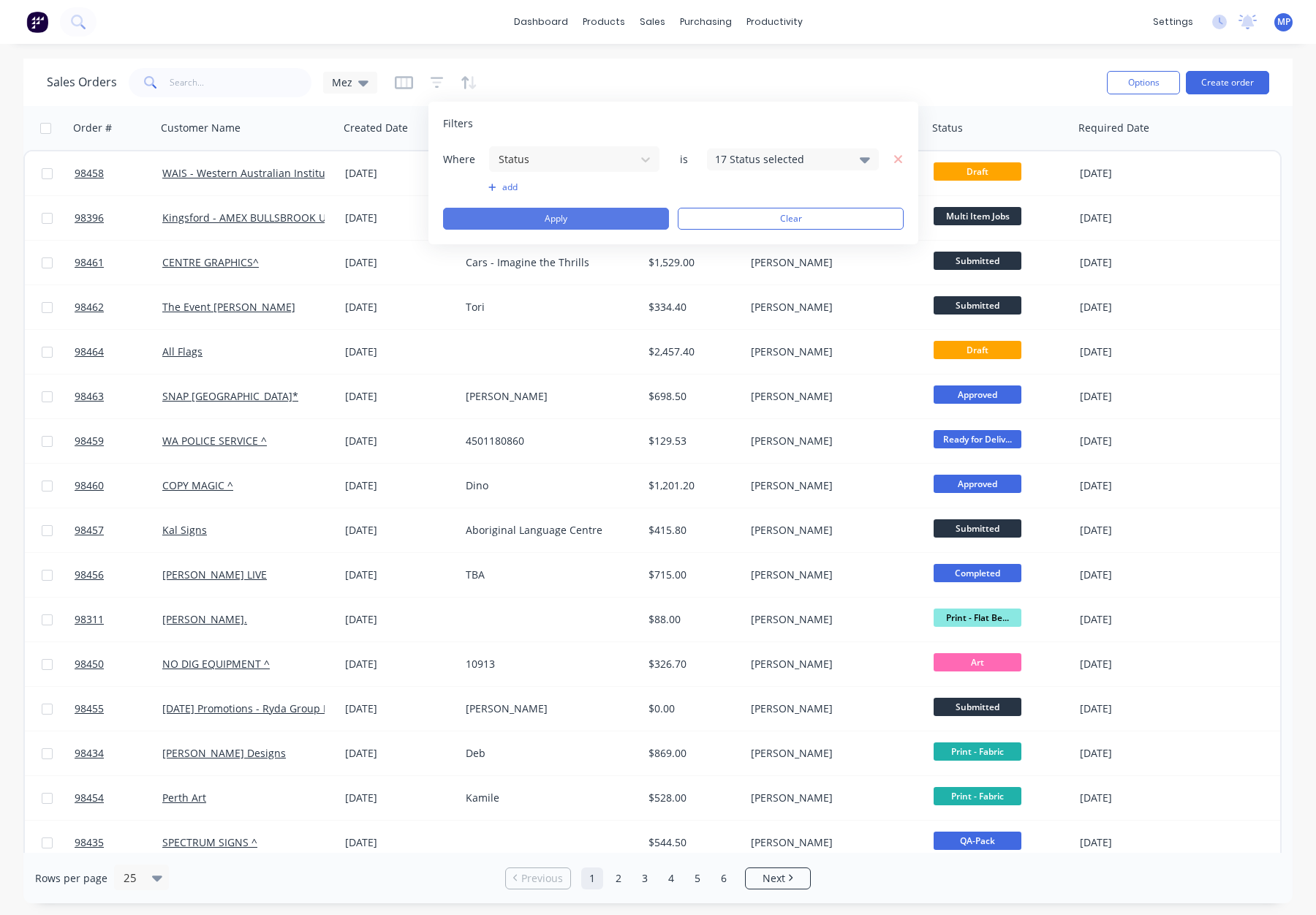
click at [612, 215] on button "Apply" at bounding box center [556, 218] width 226 height 22
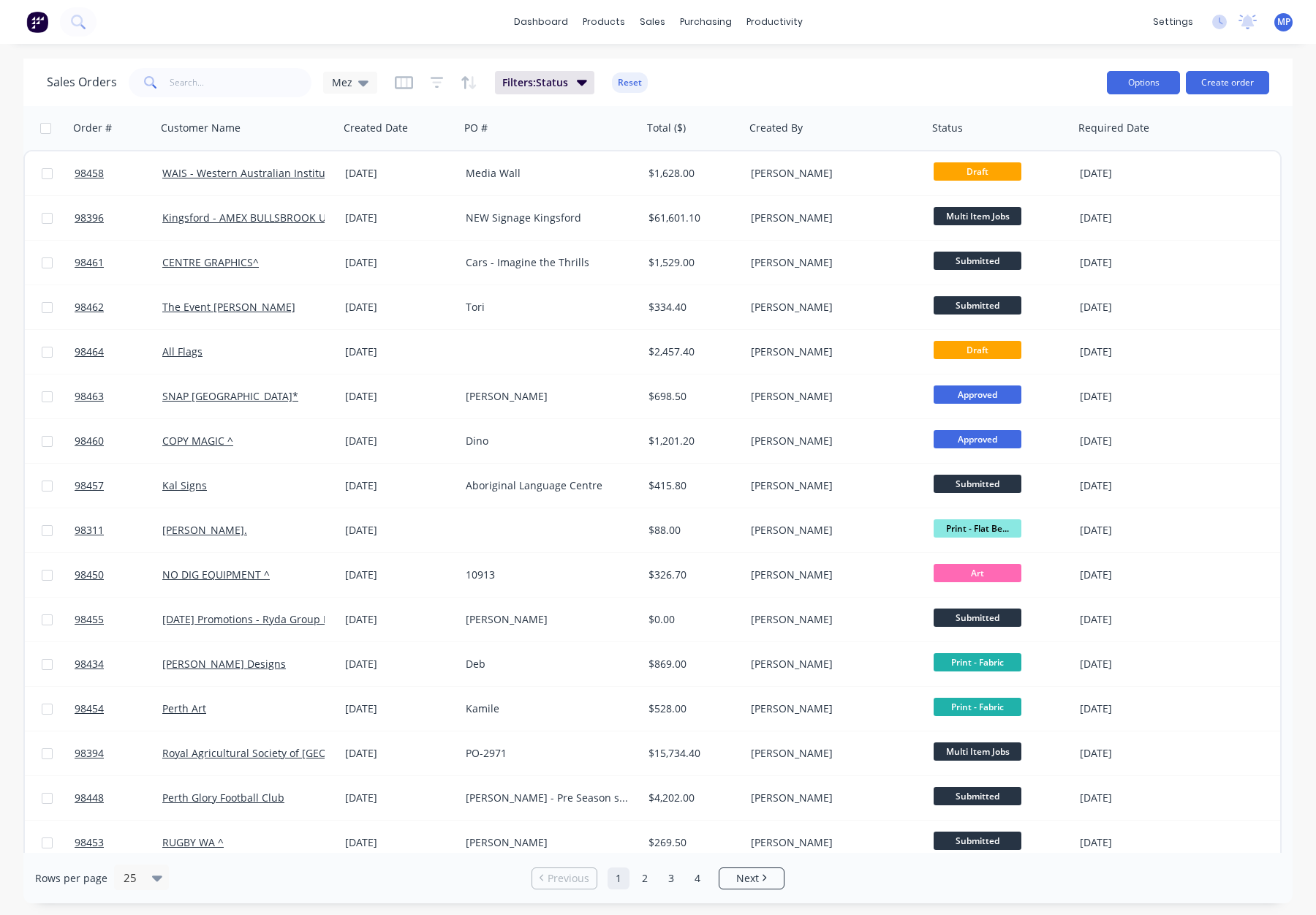
click at [1137, 87] on button "Options" at bounding box center [1144, 82] width 73 height 23
click at [1031, 169] on button "Export" at bounding box center [1099, 178] width 161 height 29
click at [875, 81] on div "Sales Orders Mez Filters: Status Reset" at bounding box center [571, 82] width 1048 height 36
click at [633, 82] on button "Reset" at bounding box center [629, 83] width 36 height 21
